Goal: Answer question/provide support

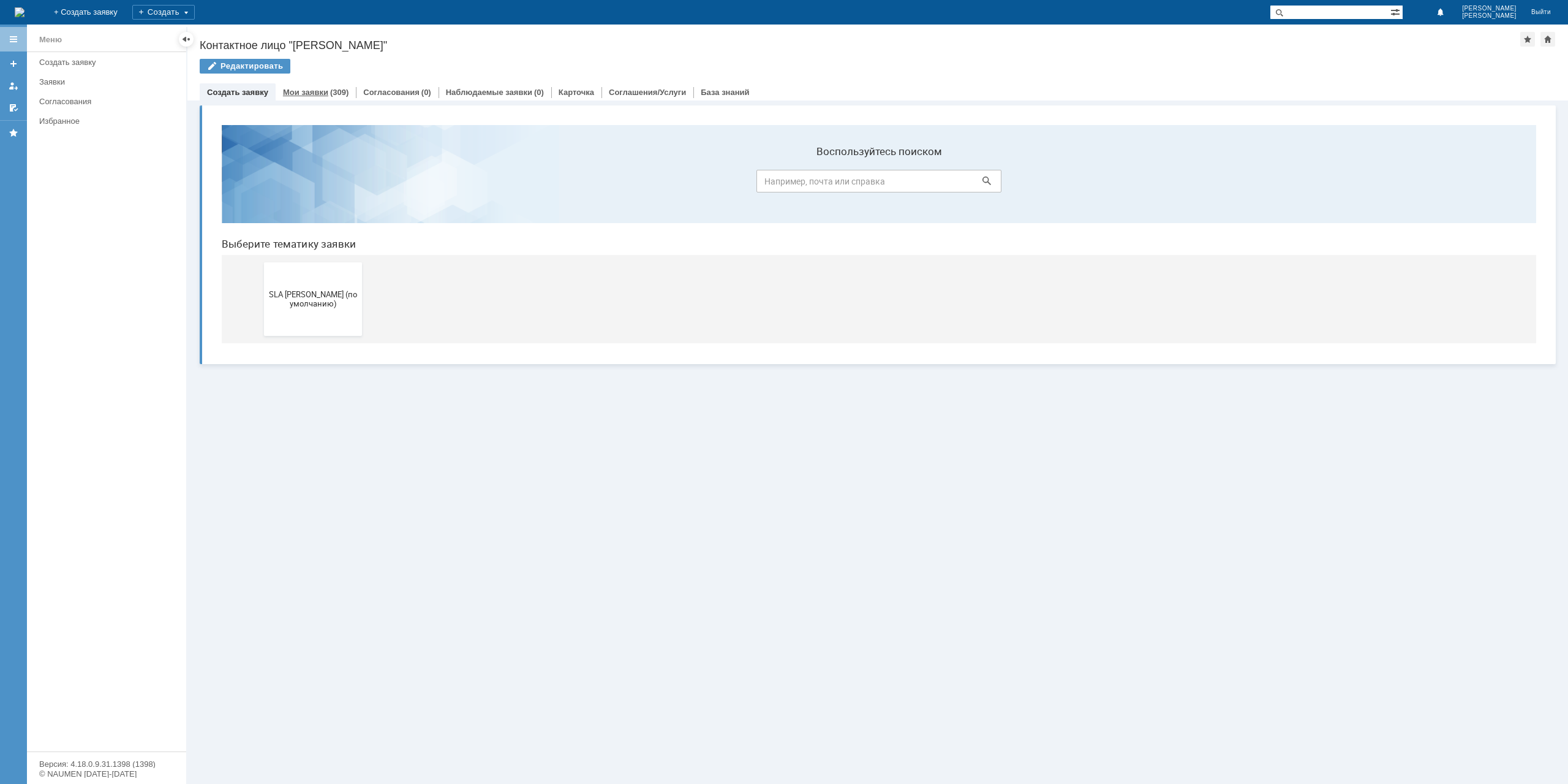
click at [337, 88] on div "(309)" at bounding box center [339, 92] width 18 height 9
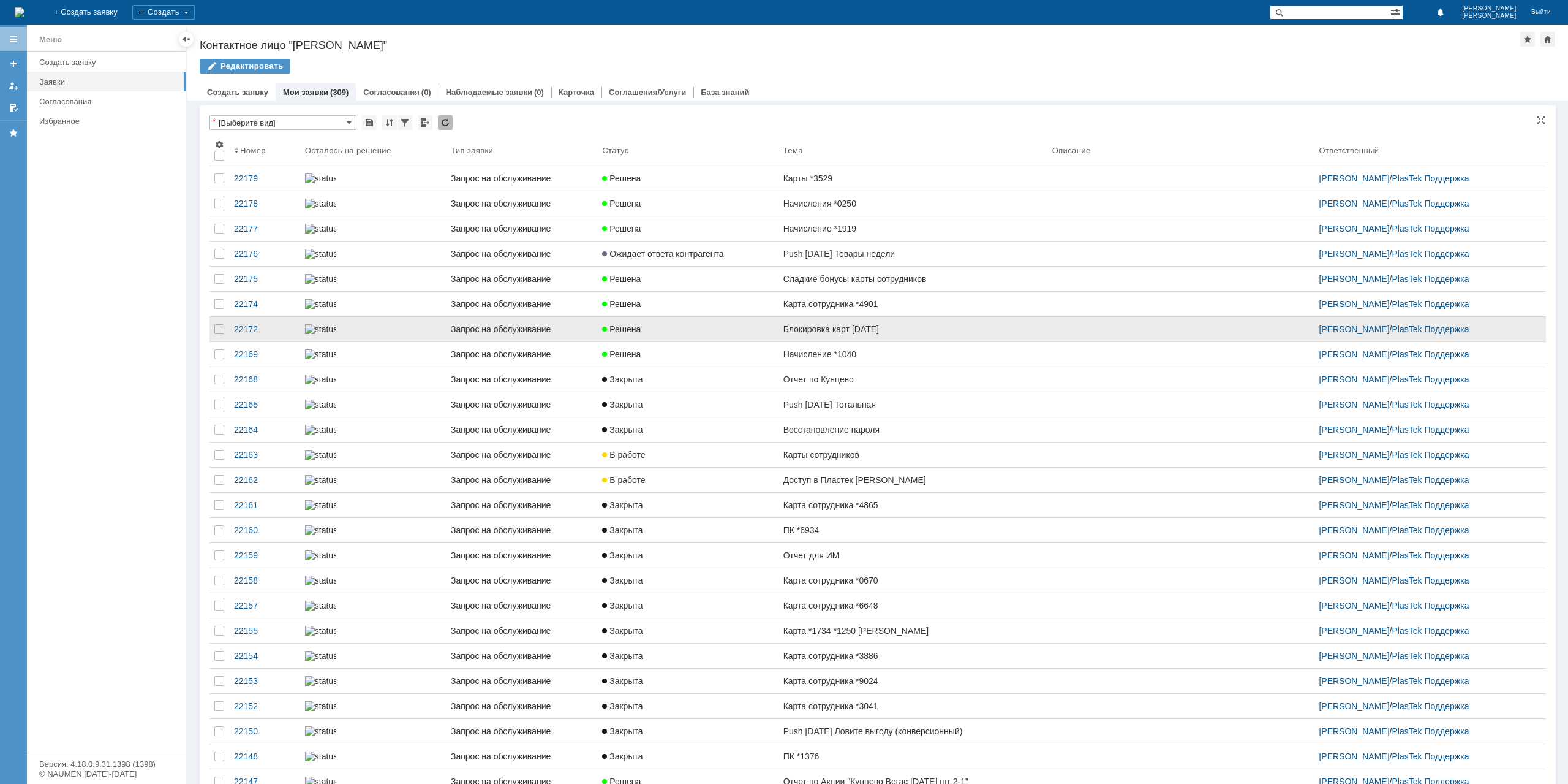
click at [874, 341] on link "Блокировка карт [DATE]" at bounding box center [913, 329] width 269 height 24
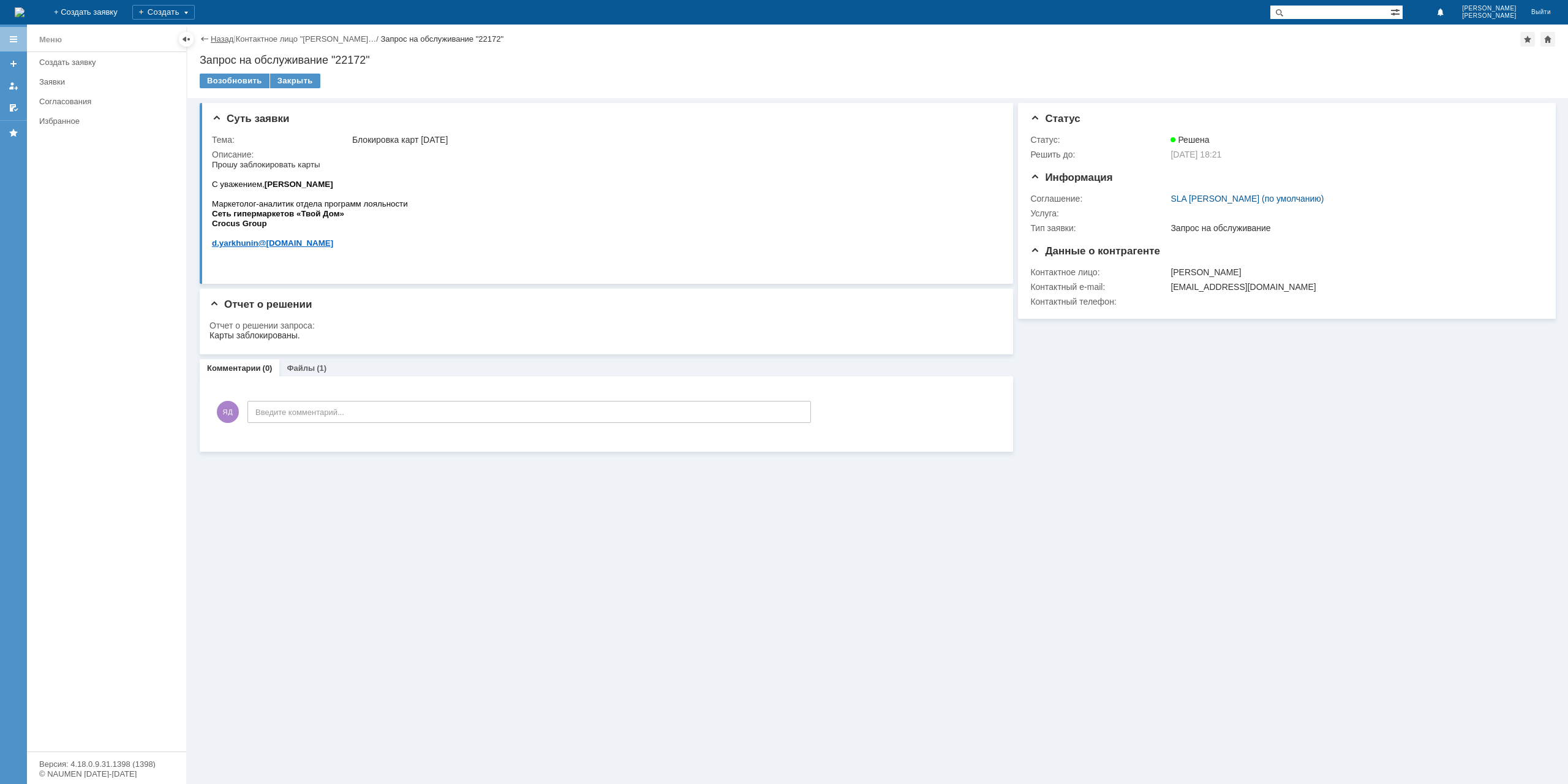
click at [214, 36] on link "Назад" at bounding box center [222, 38] width 22 height 9
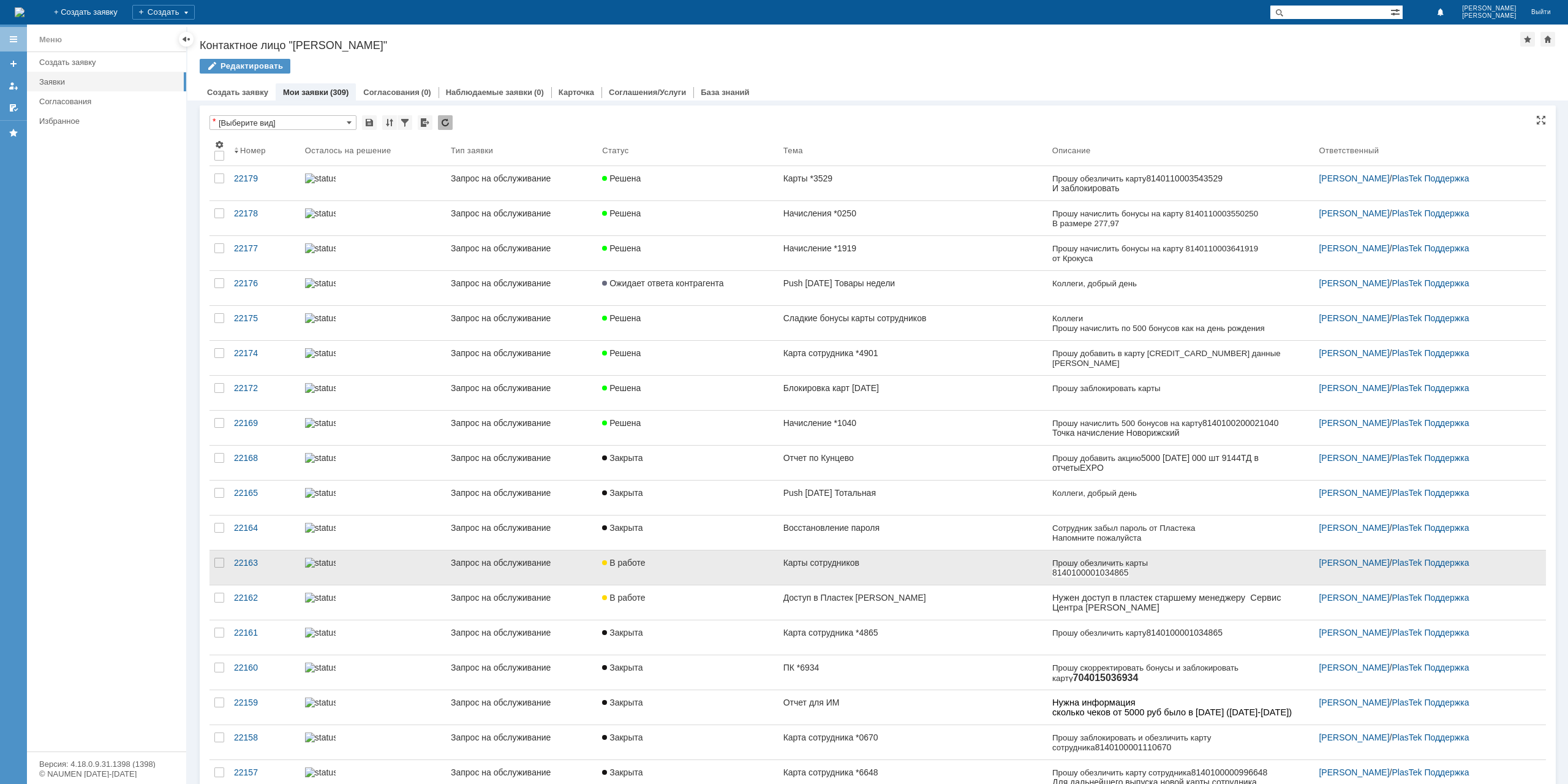
click at [874, 564] on div "Карты сотрудников" at bounding box center [913, 563] width 259 height 10
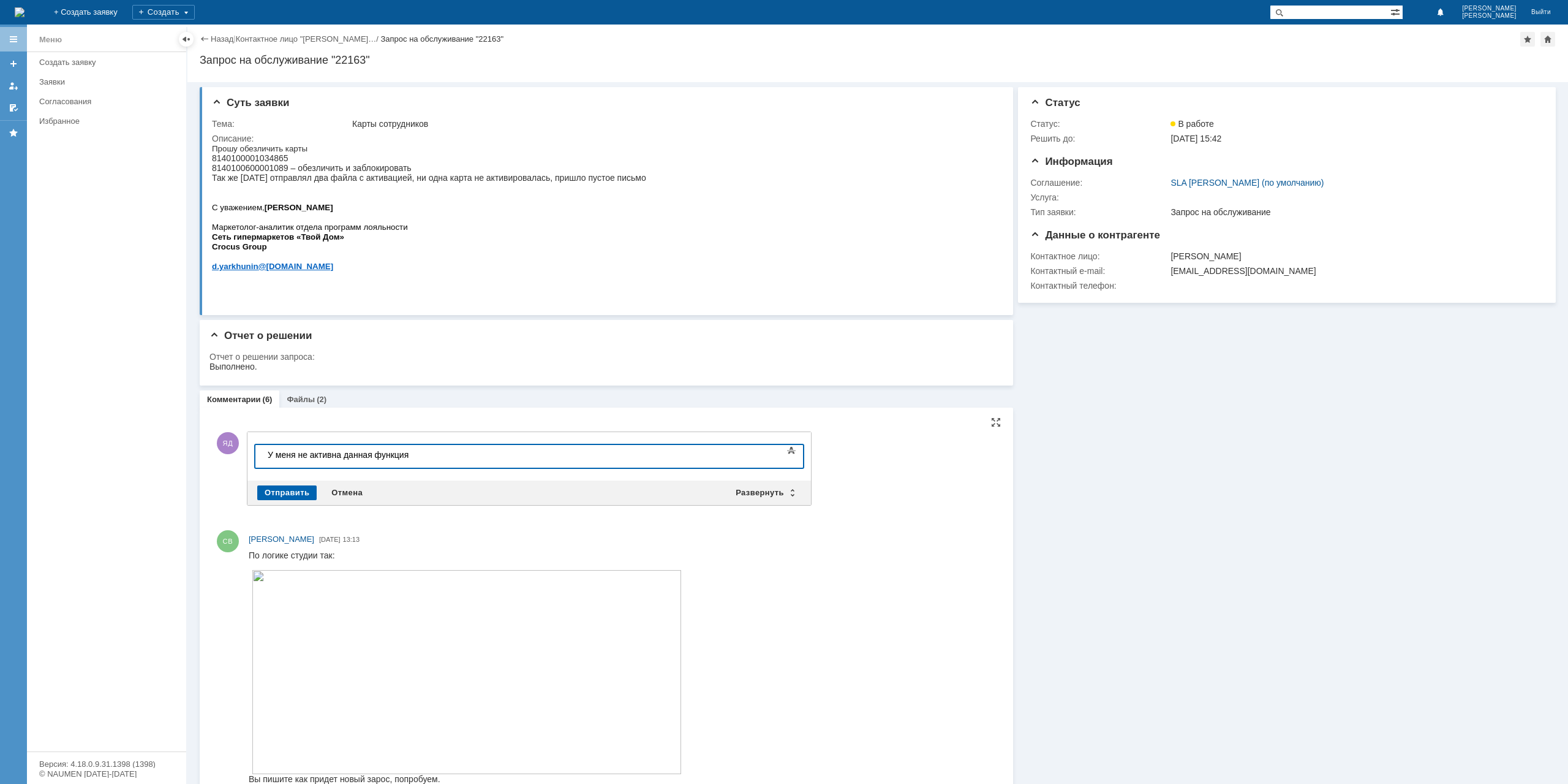
click at [272, 489] on div "Отправить" at bounding box center [287, 492] width 59 height 15
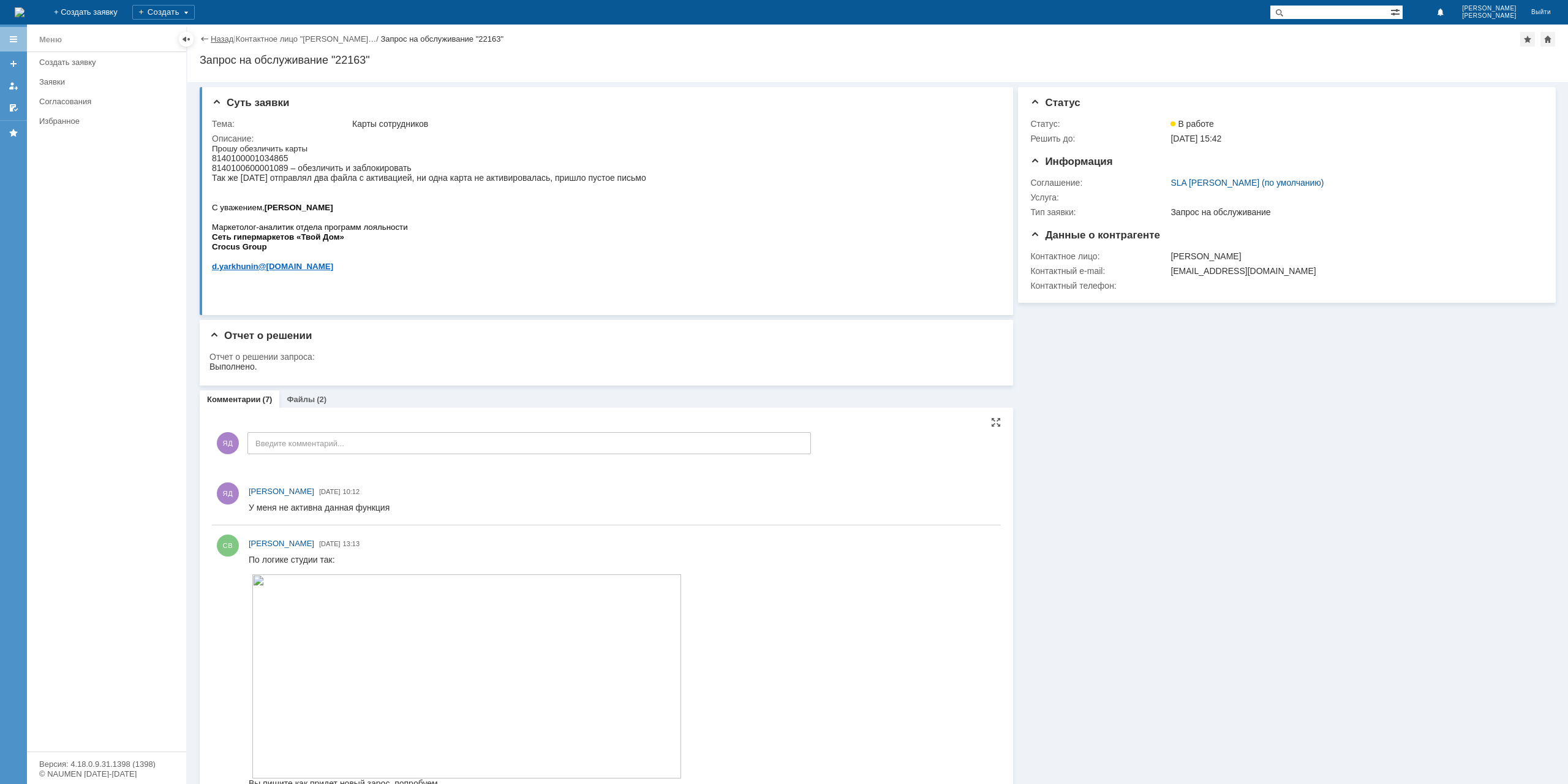
click at [222, 43] on link "Назад" at bounding box center [222, 38] width 22 height 9
